Goal: Task Accomplishment & Management: Manage account settings

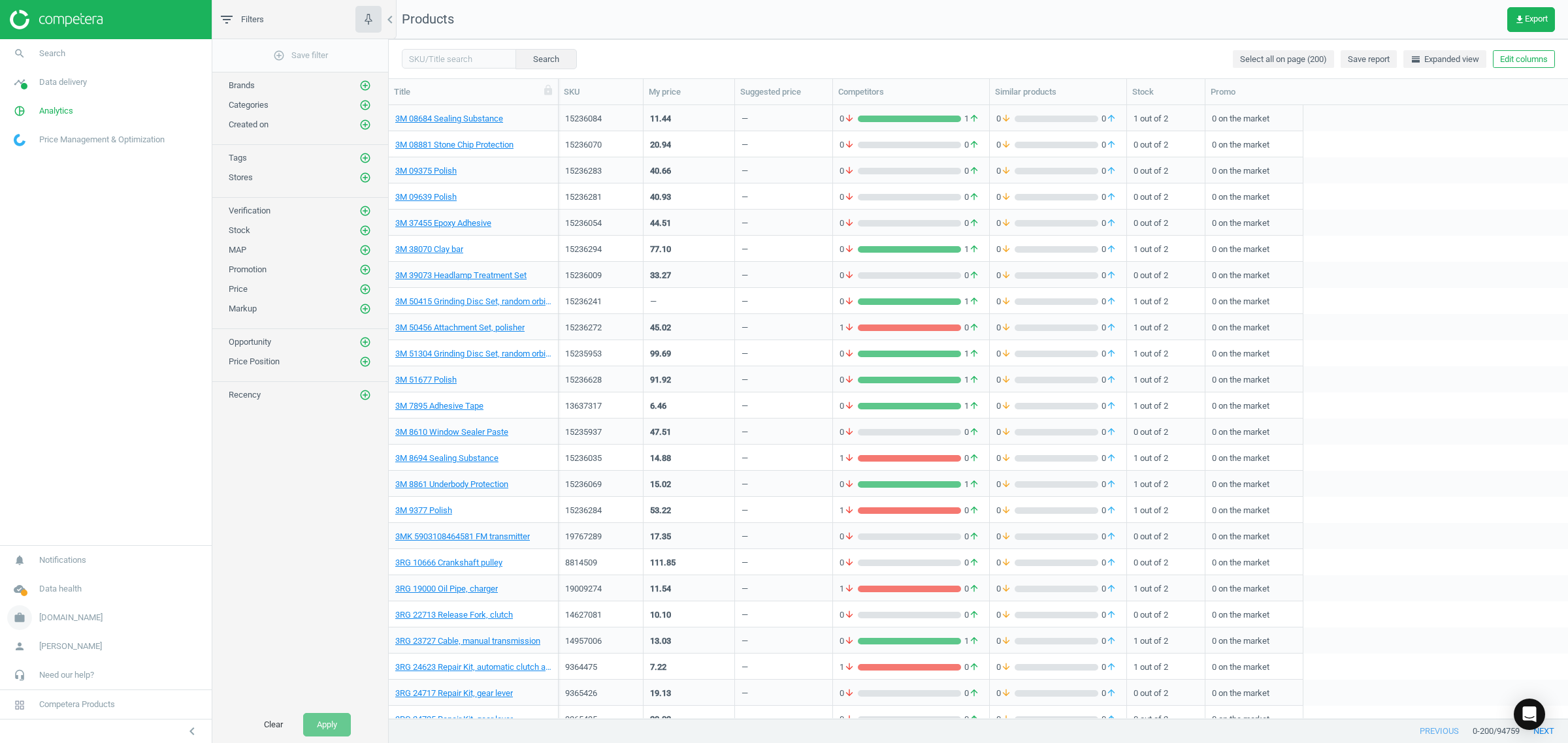
scroll to position [601, 1167]
click at [50, 617] on span "[DOMAIN_NAME]" at bounding box center [71, 617] width 64 height 12
click at [51, 583] on link "Switch campaign" at bounding box center [106, 579] width 211 height 20
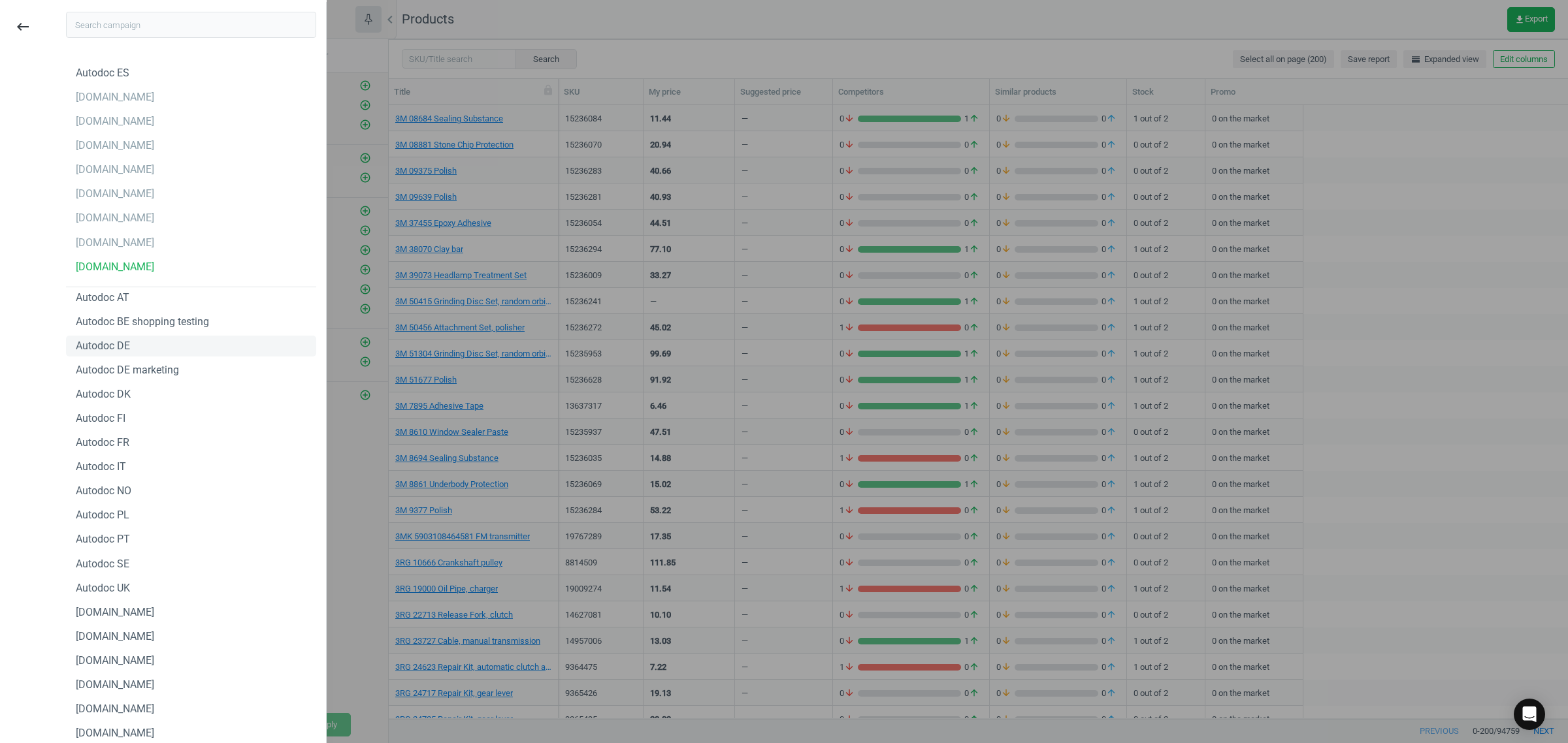
click at [108, 351] on div "Autodoc DE" at bounding box center [103, 346] width 55 height 15
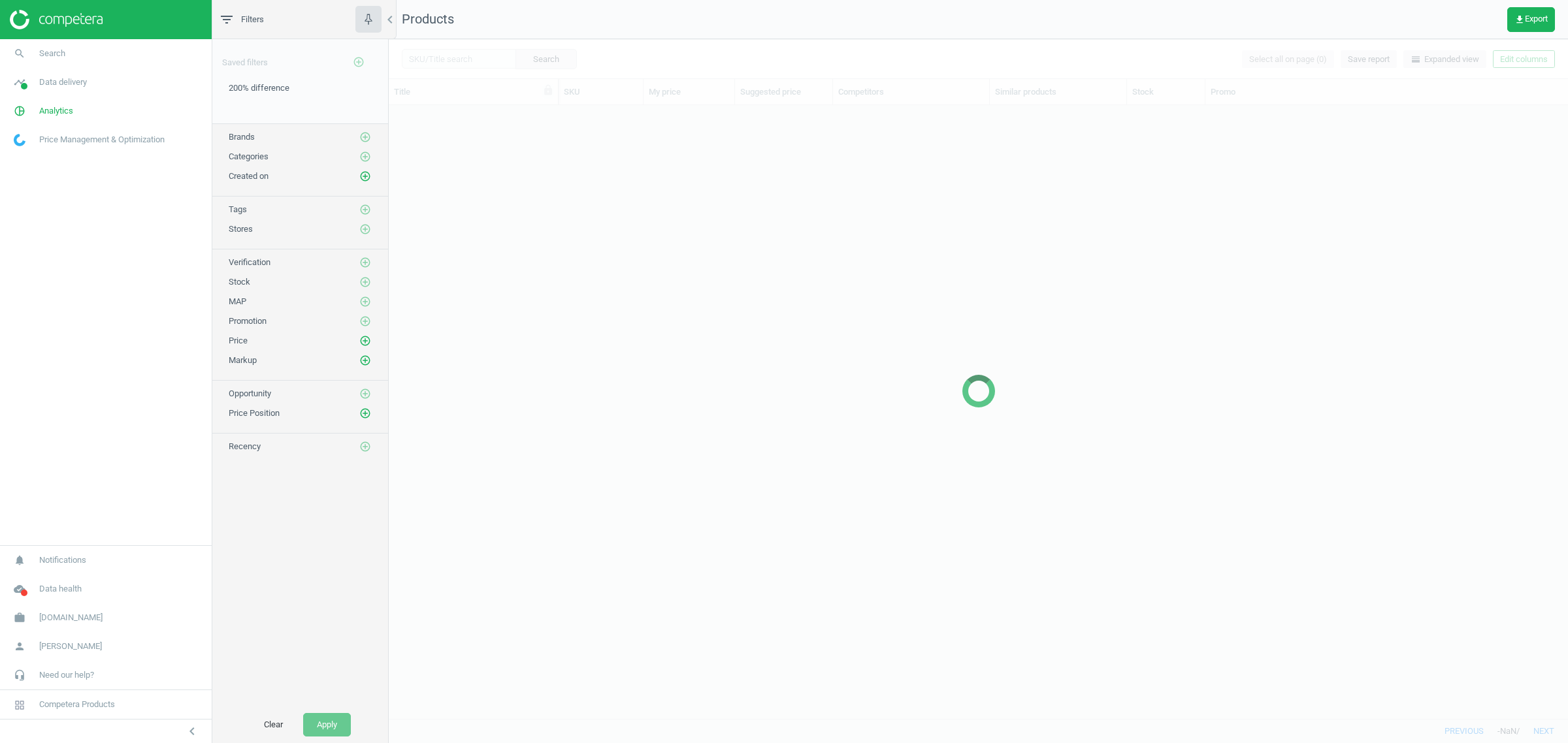
scroll to position [601, 1167]
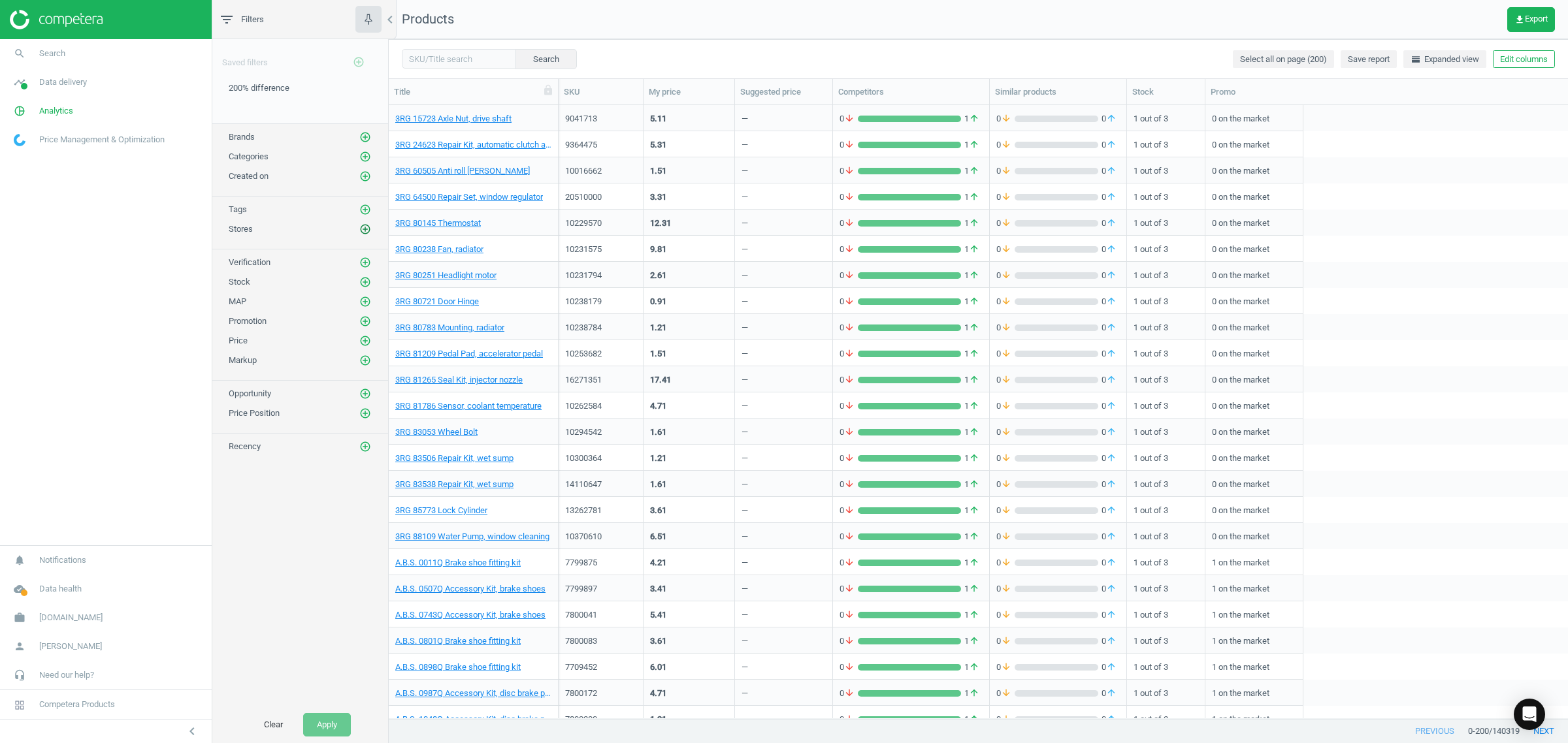
click at [368, 232] on icon "add_circle_outline" at bounding box center [364, 229] width 12 height 12
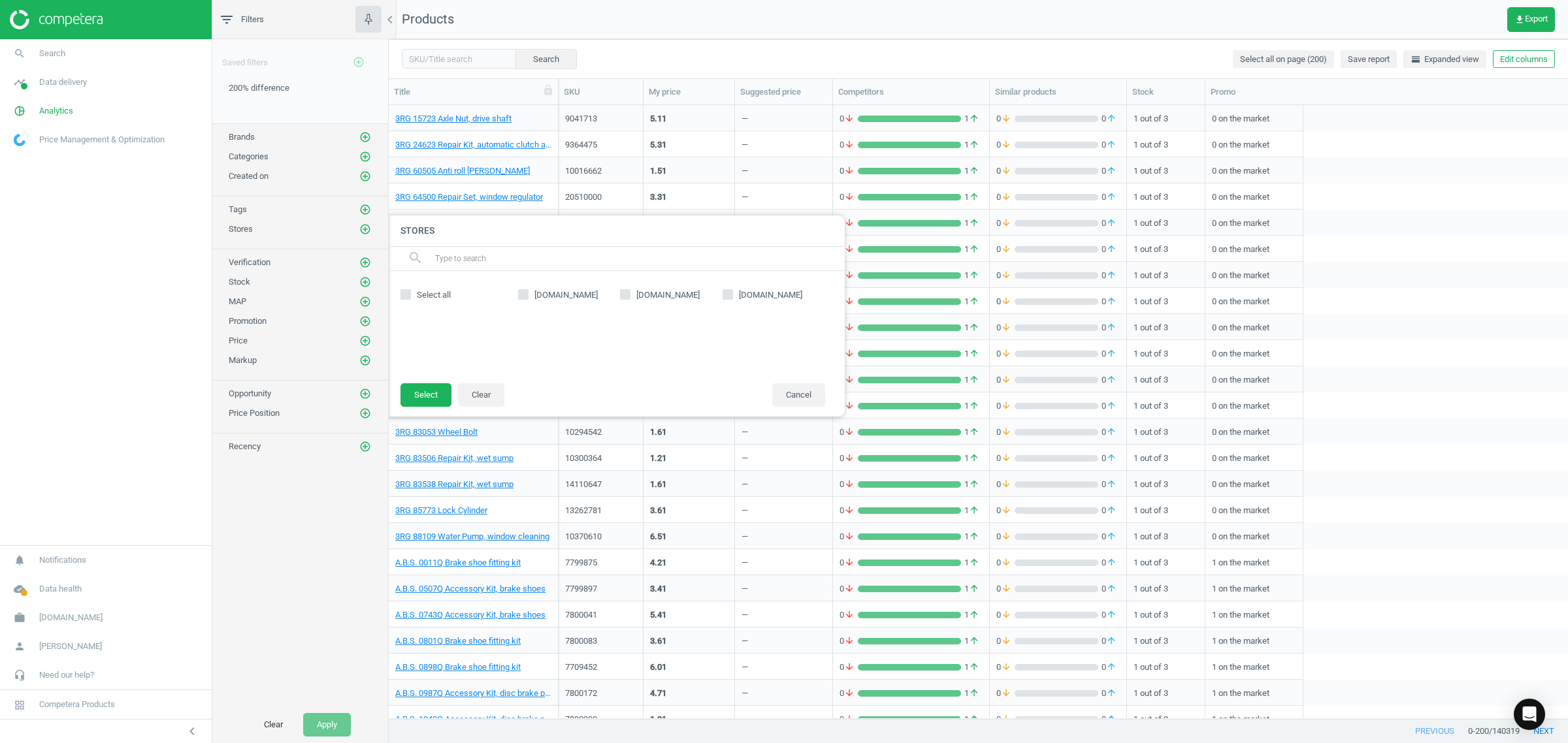
click at [747, 295] on span "atu.de" at bounding box center [770, 295] width 68 height 12
click at [733, 295] on input "atu.de" at bounding box center [728, 293] width 8 height 8
checkbox input "true"
click at [436, 393] on button "Select" at bounding box center [426, 395] width 51 height 24
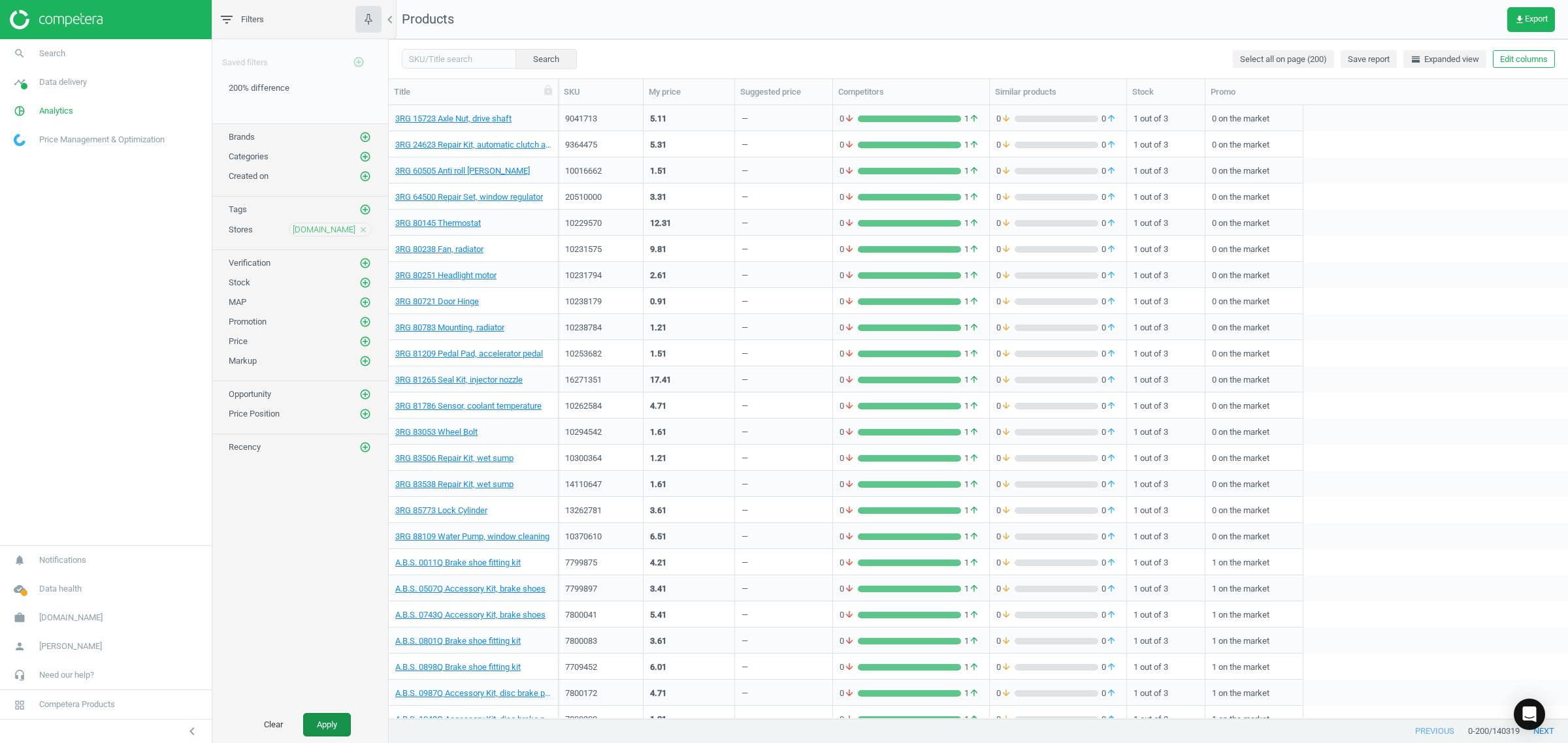
click at [340, 722] on button "Apply" at bounding box center [327, 725] width 47 height 24
